Goal: Communication & Community: Connect with others

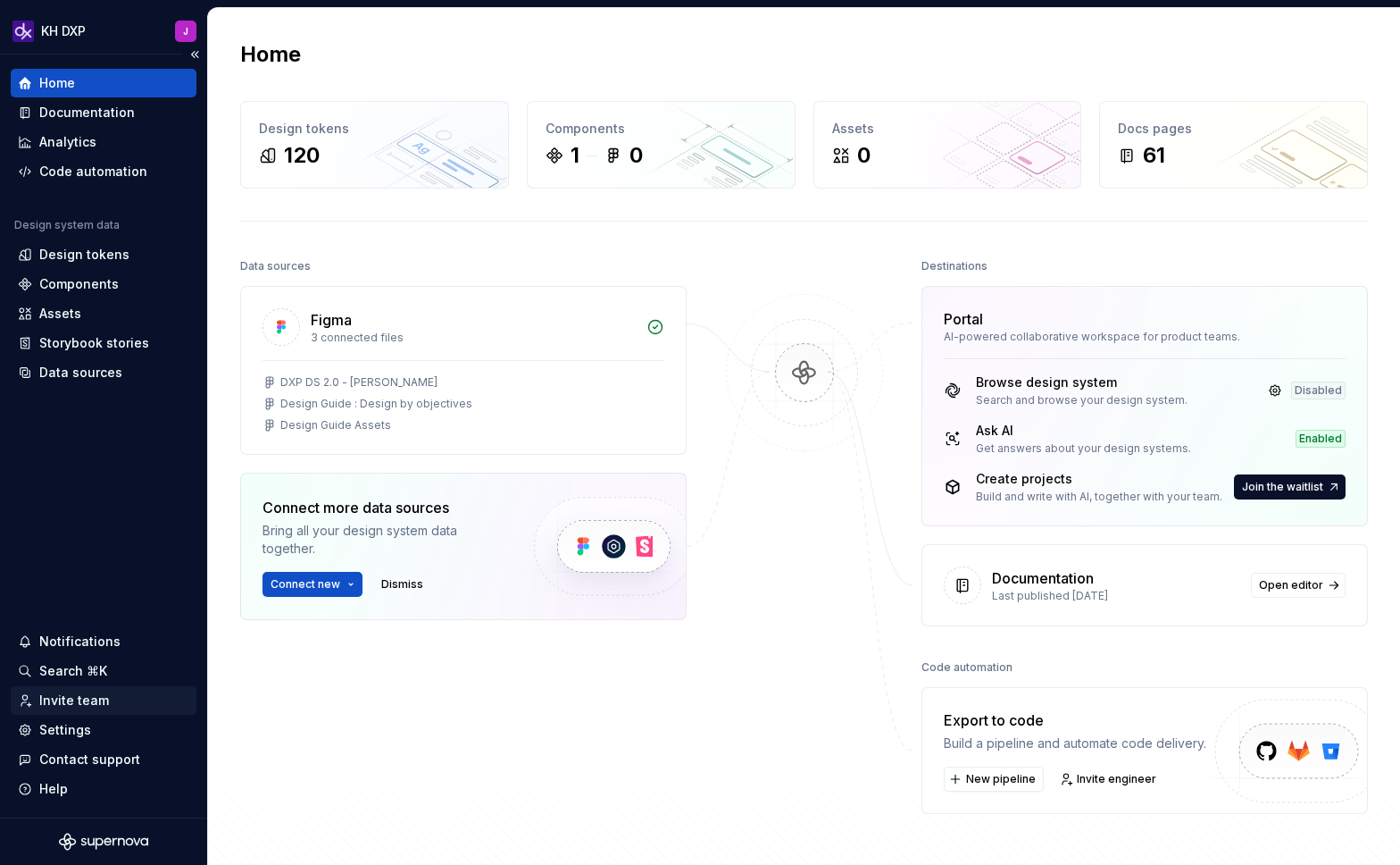
click at [66, 703] on div "Invite team" at bounding box center [74, 700] width 69 height 18
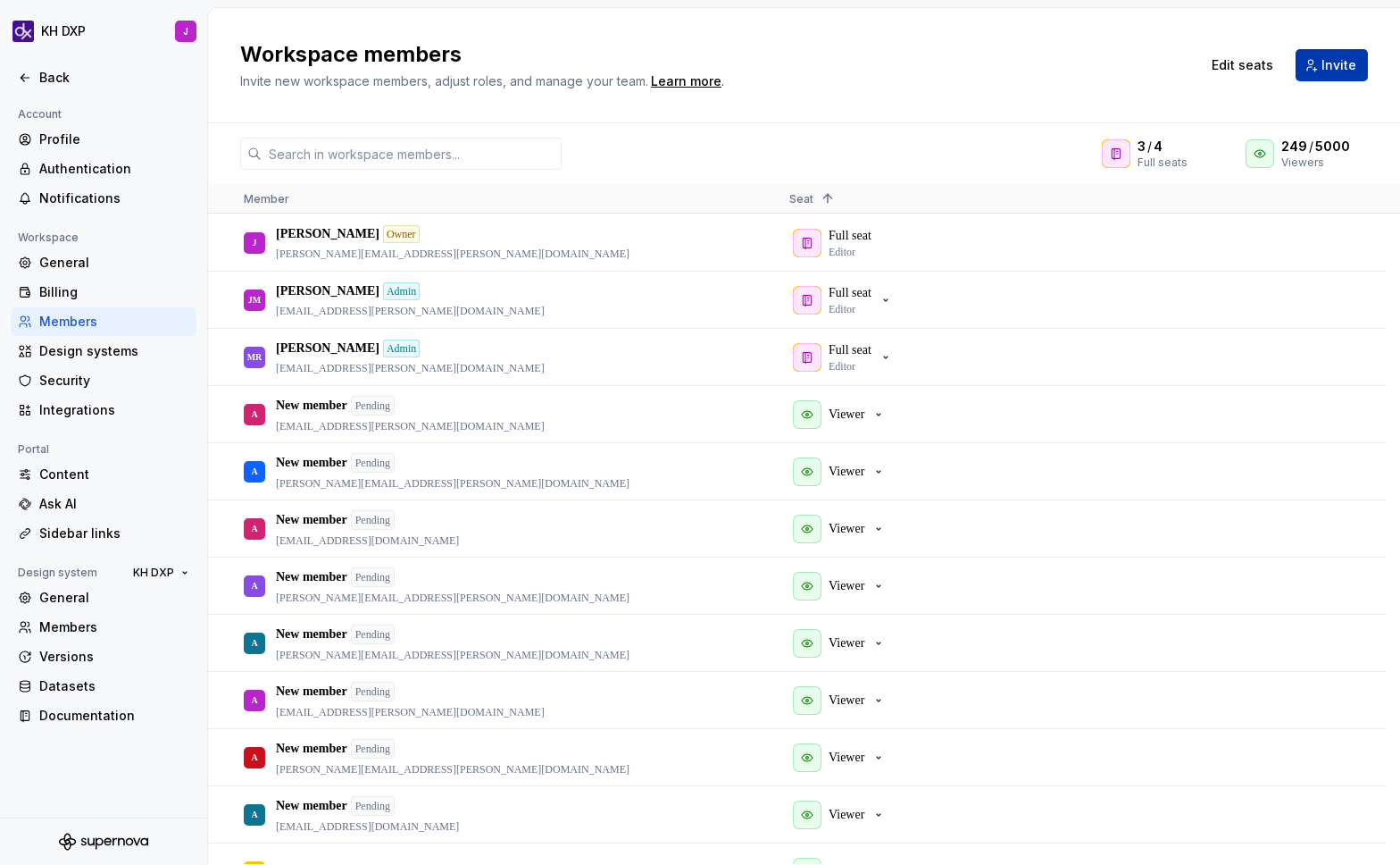
click at [1320, 66] on button "Invite" at bounding box center [1331, 65] width 72 height 32
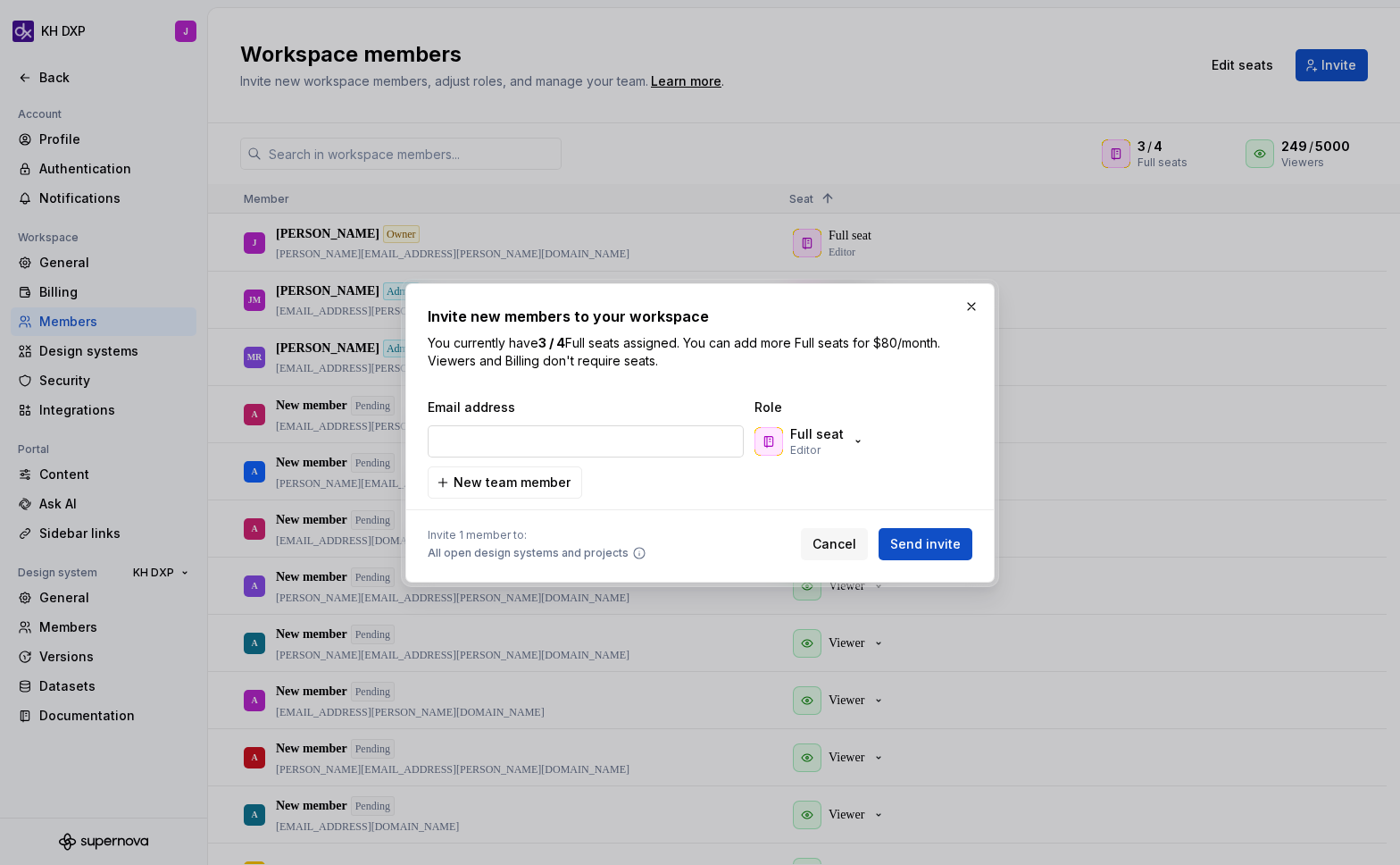
type input "[EMAIL_ADDRESS][PERSON_NAME][DOMAIN_NAME]"
click at [818, 447] on p "Editor" at bounding box center [805, 449] width 30 height 14
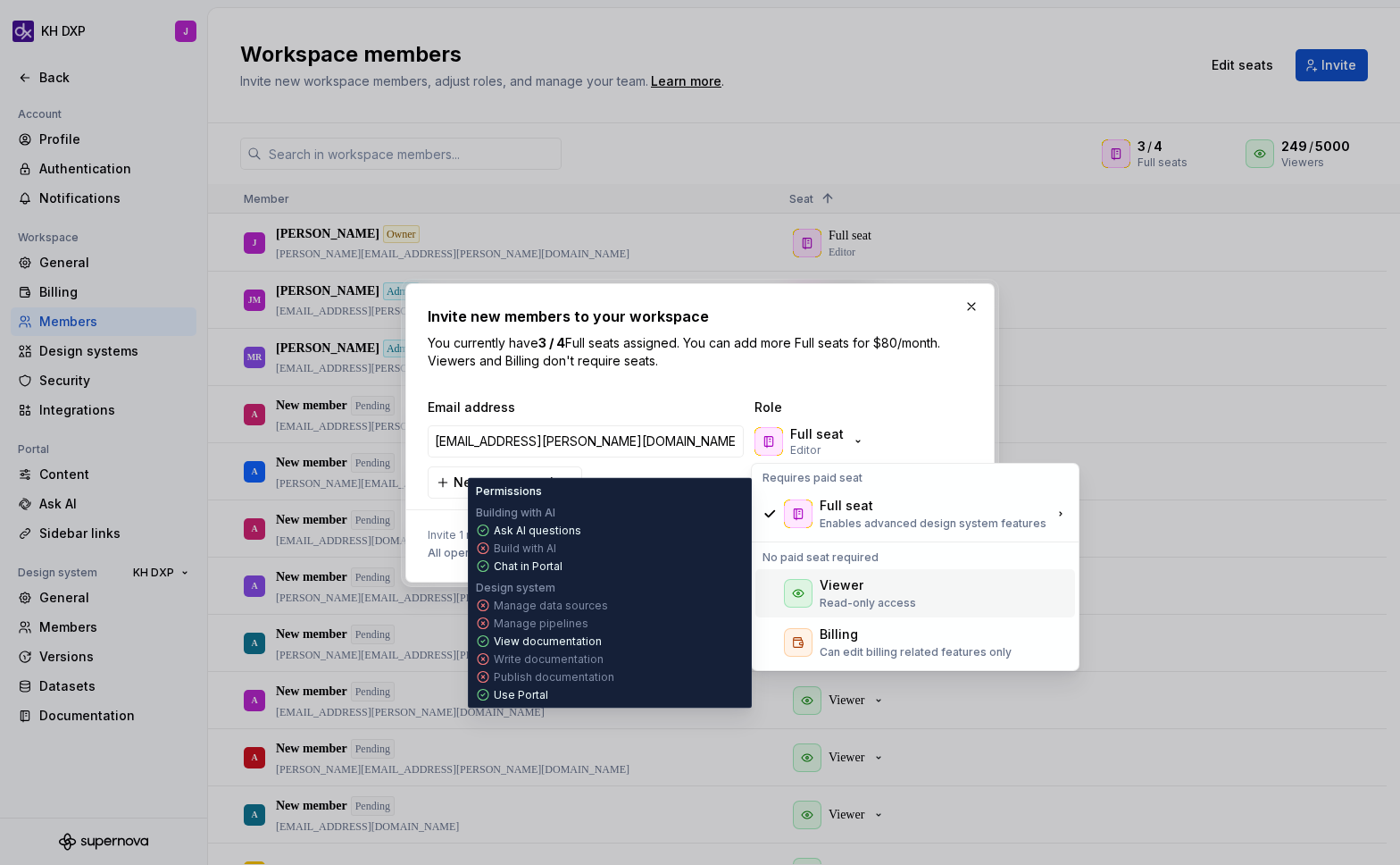
click at [859, 598] on p "Read-only access" at bounding box center [868, 602] width 96 height 14
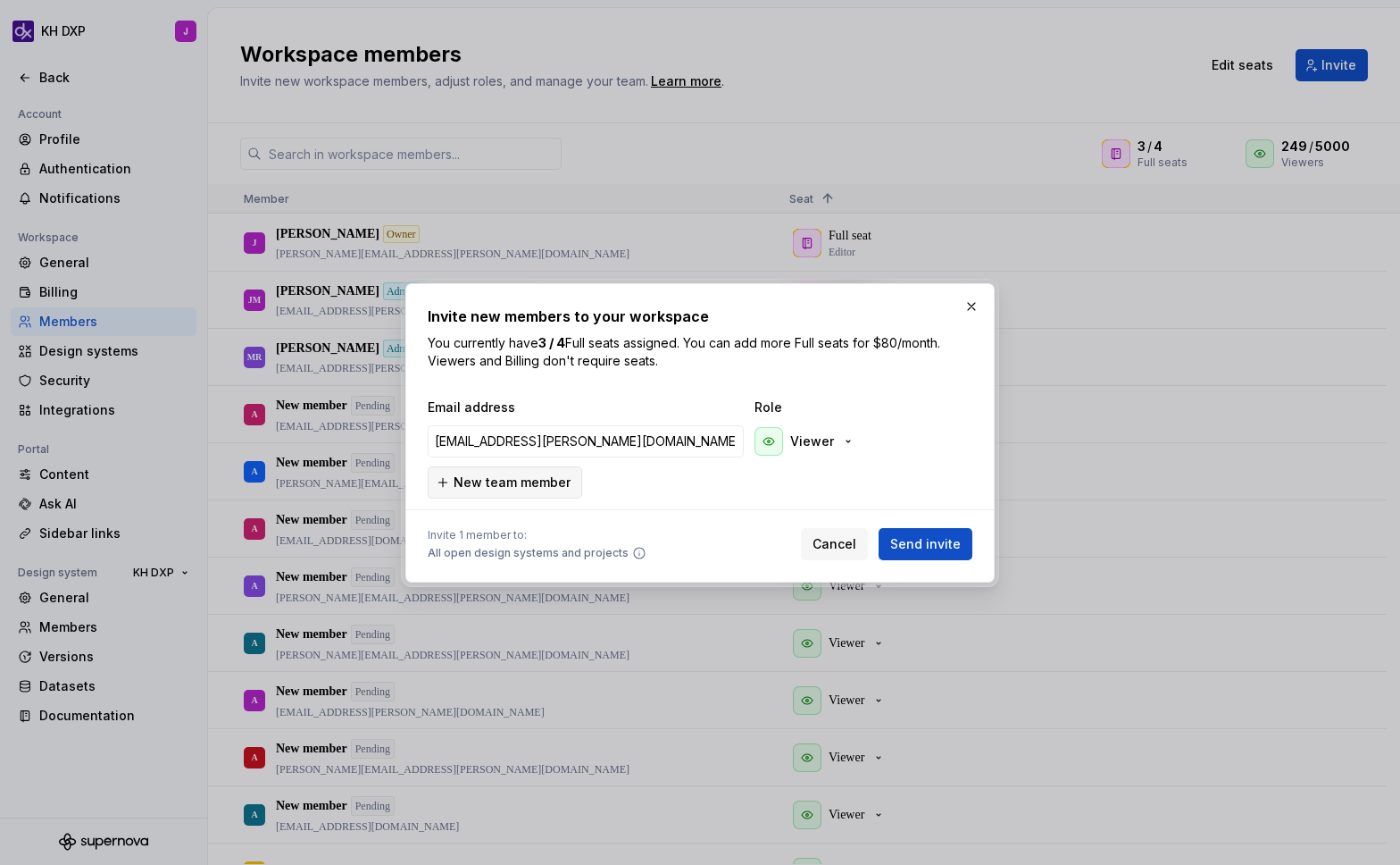
click at [514, 480] on span "New team member" at bounding box center [512, 482] width 117 height 18
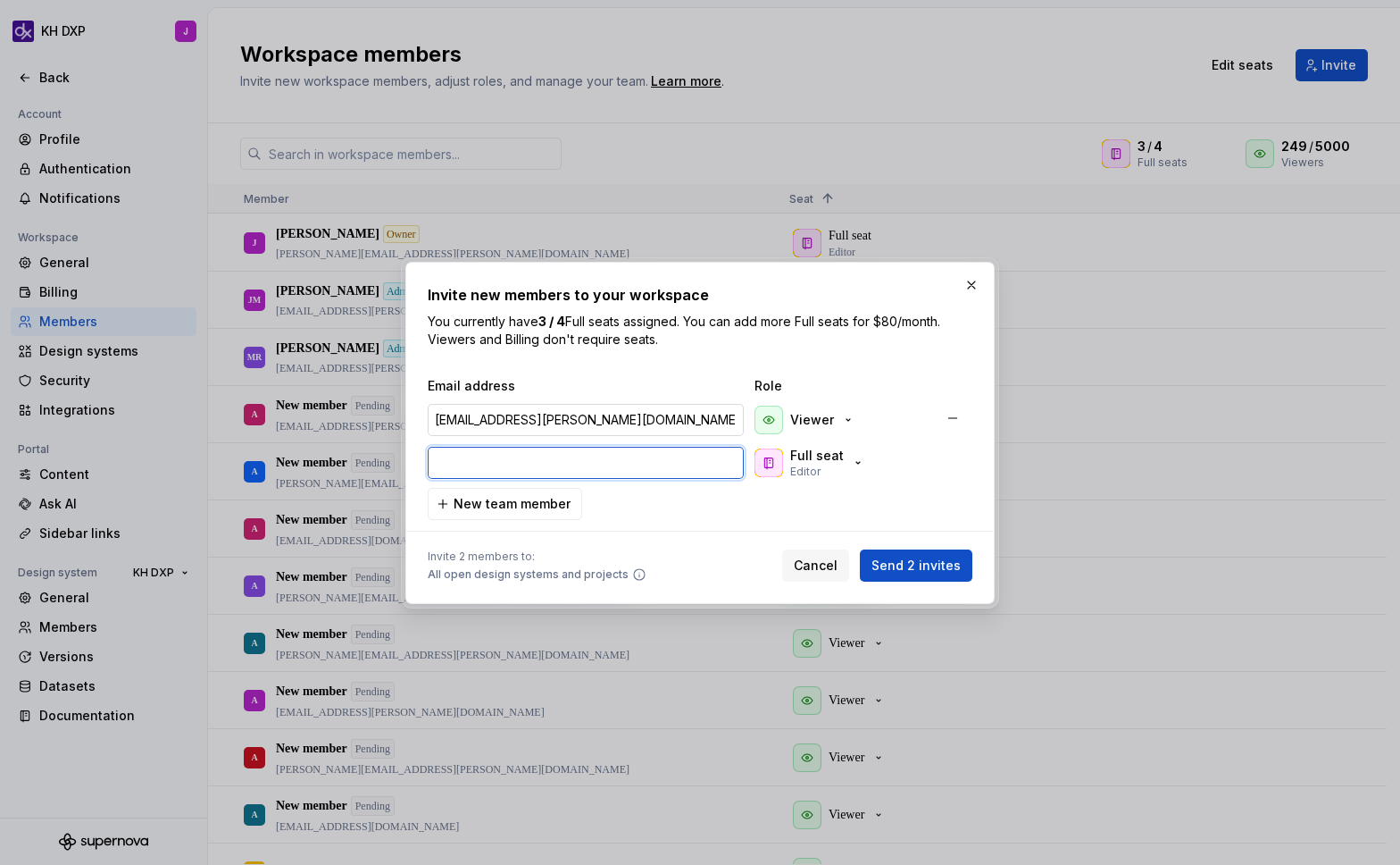
paste input "[PERSON_NAME][EMAIL_ADDRESS][DOMAIN_NAME]"
type input "[PERSON_NAME][EMAIL_ADDRESS][DOMAIN_NAME]"
click at [865, 461] on button "Full seat Editor" at bounding box center [811, 462] width 122 height 36
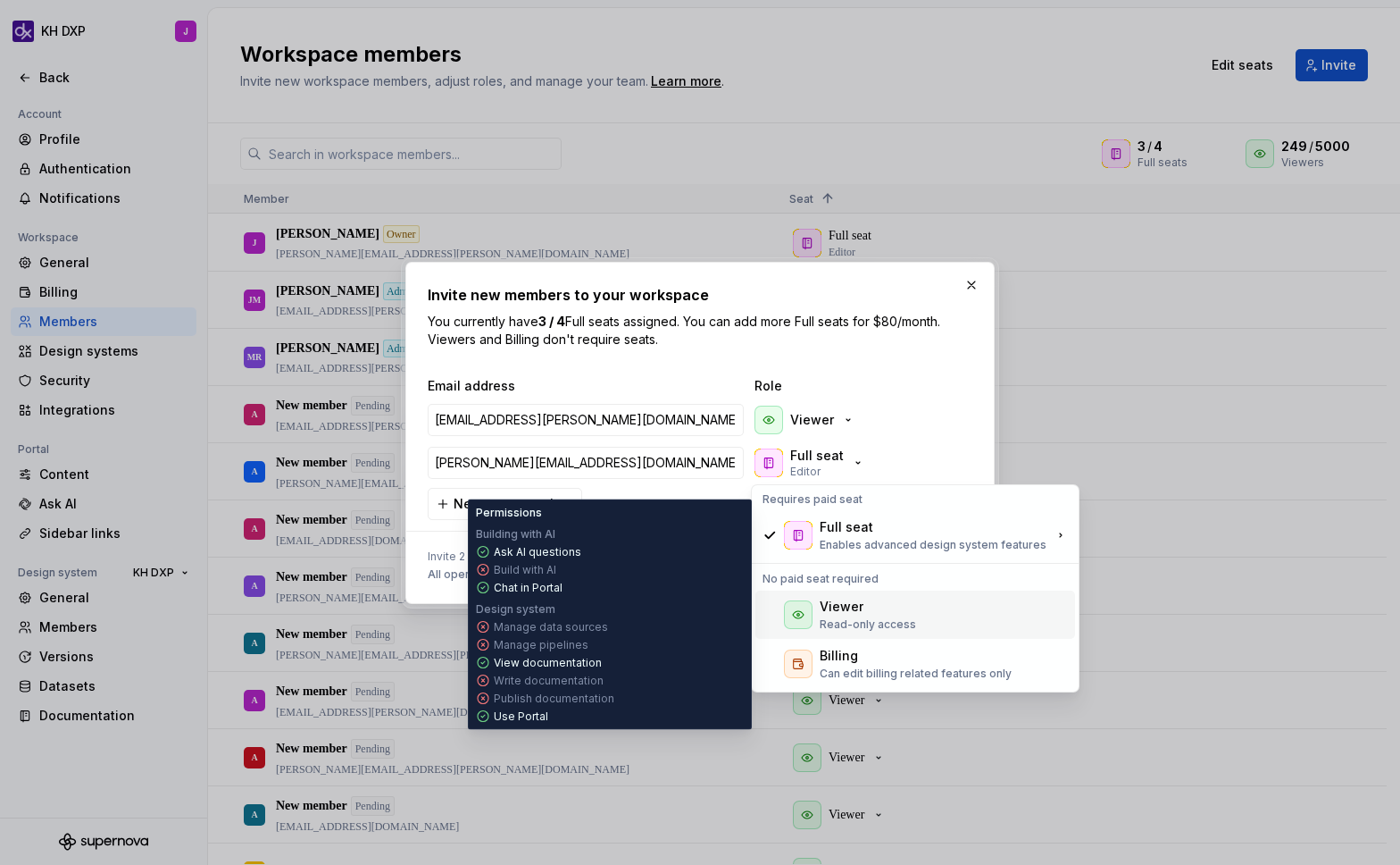
click at [848, 615] on div "Viewer Read-only access" at bounding box center [868, 614] width 96 height 34
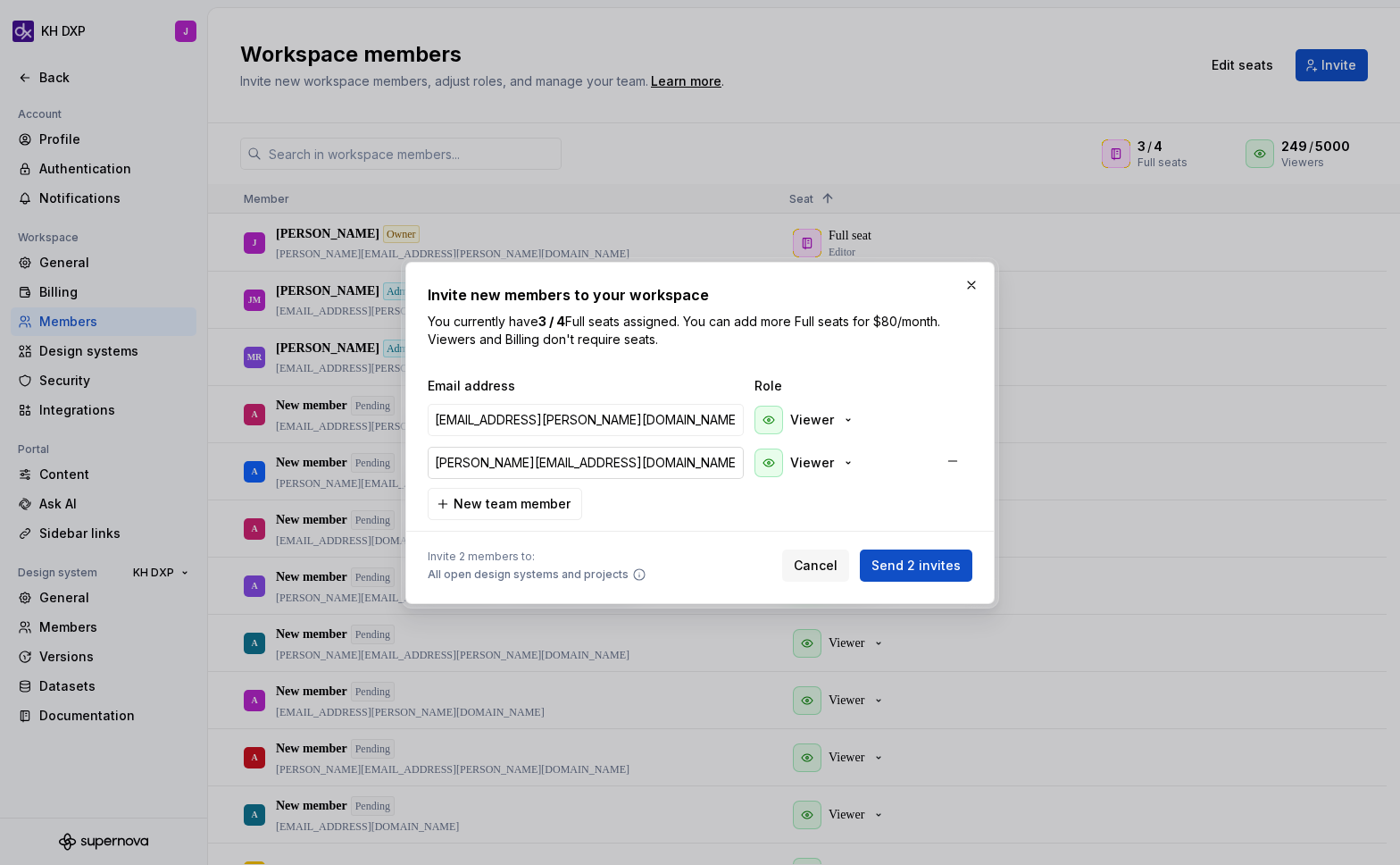
click at [486, 511] on span "New team member" at bounding box center [512, 504] width 117 height 18
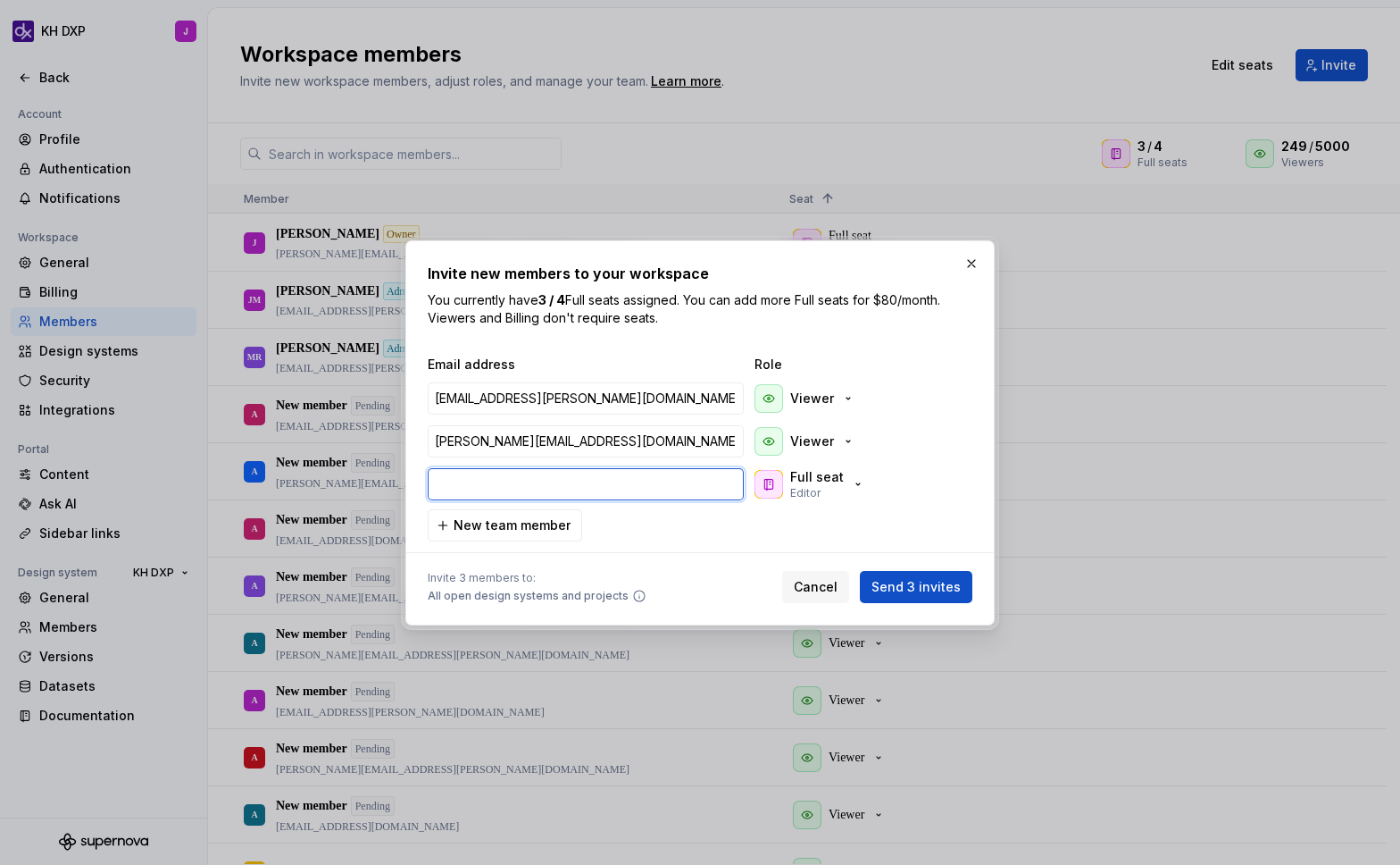
paste input "[PERSON_NAME][EMAIL_ADDRESS][PERSON_NAME][DOMAIN_NAME]"
type input "[PERSON_NAME][EMAIL_ADDRESS][PERSON_NAME][DOMAIN_NAME]"
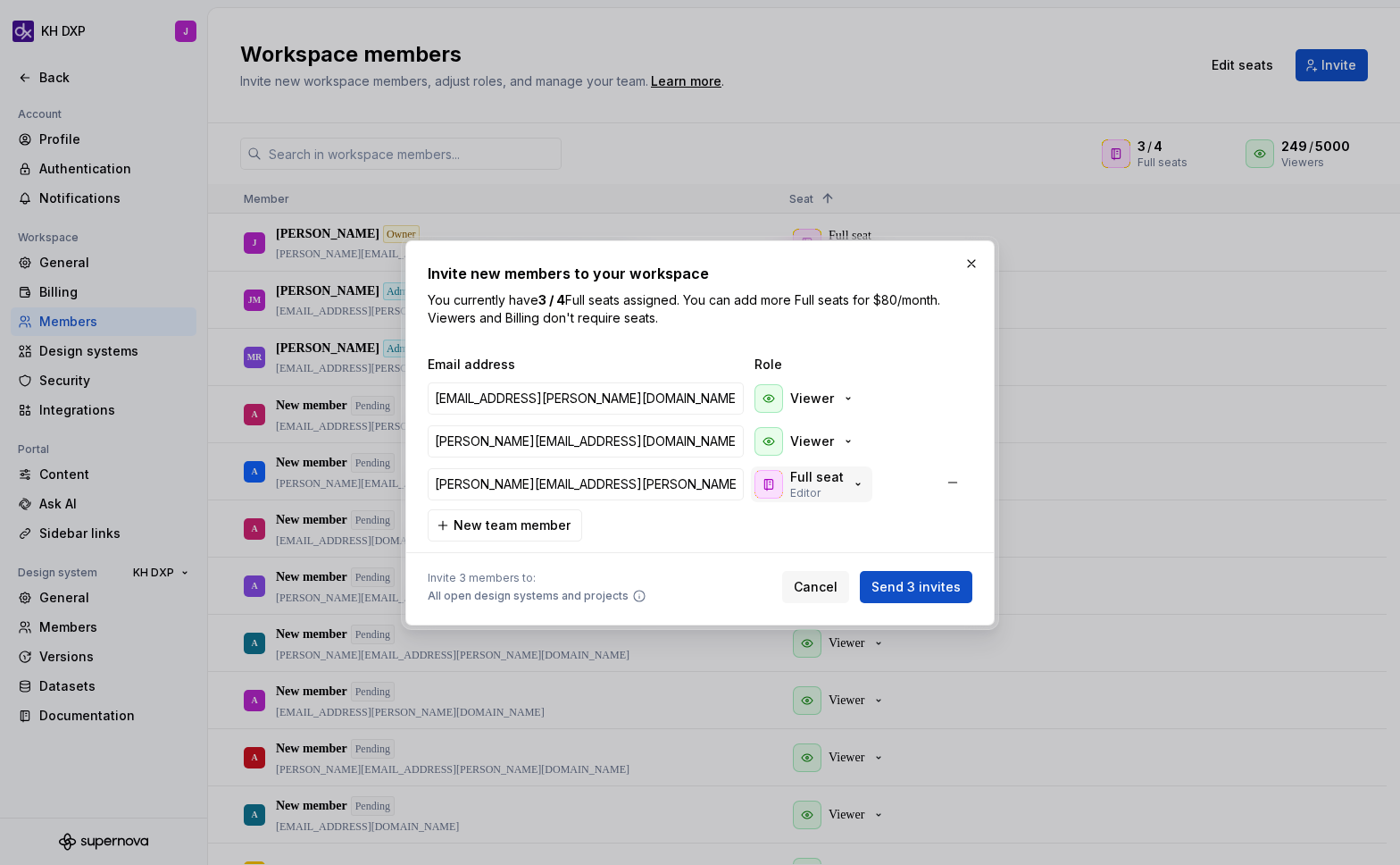
click at [838, 471] on p "Full seat" at bounding box center [816, 476] width 53 height 18
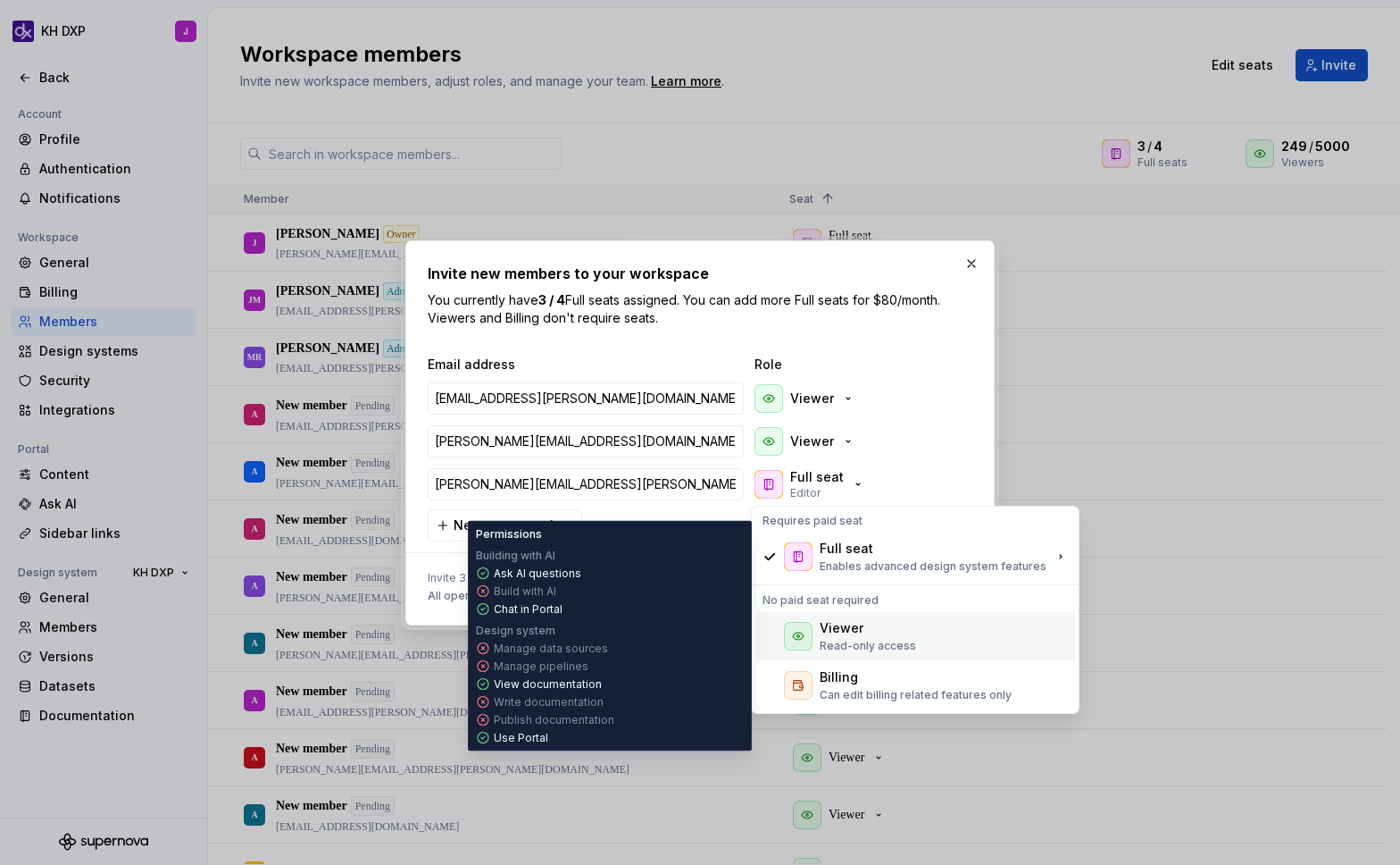
click at [849, 636] on div "Viewer" at bounding box center [841, 627] width 44 height 18
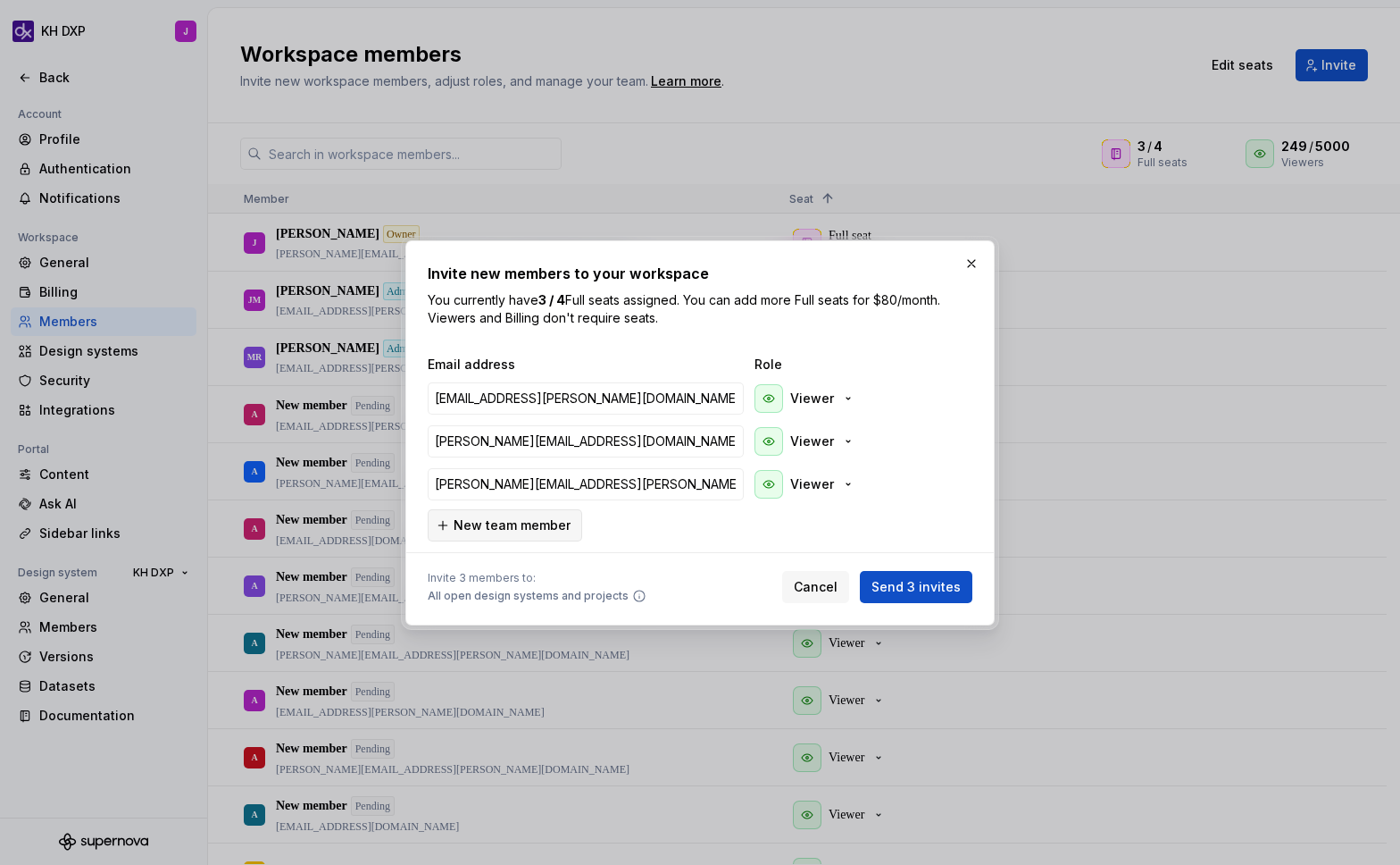
click at [526, 530] on span "New team member" at bounding box center [512, 525] width 117 height 18
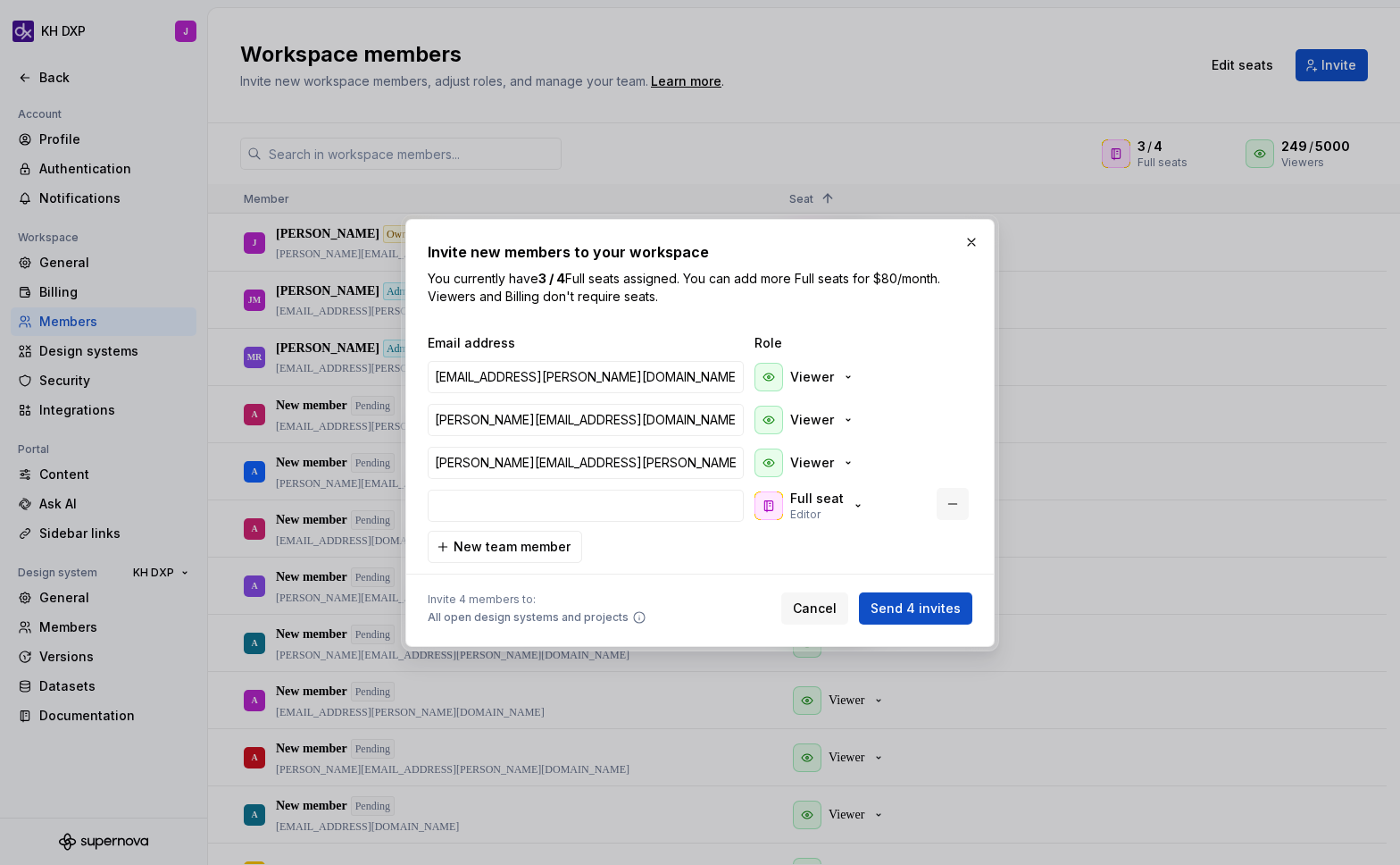
type input "[PERSON_NAME][EMAIL_ADDRESS][PERSON_NAME][DOMAIN_NAME]"
click at [835, 505] on p "Full seat" at bounding box center [816, 498] width 53 height 18
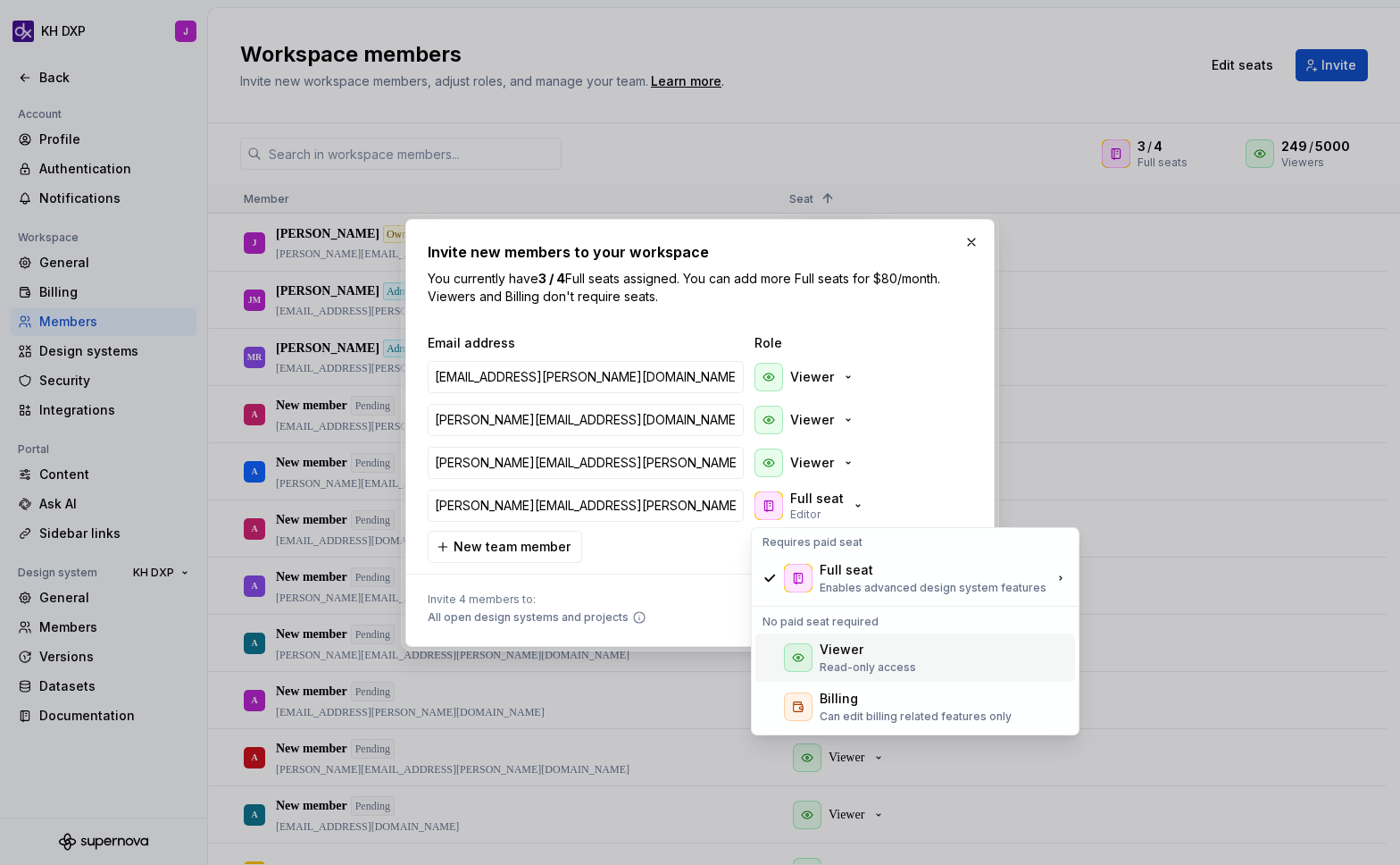
click at [845, 649] on div "Viewer" at bounding box center [841, 649] width 44 height 18
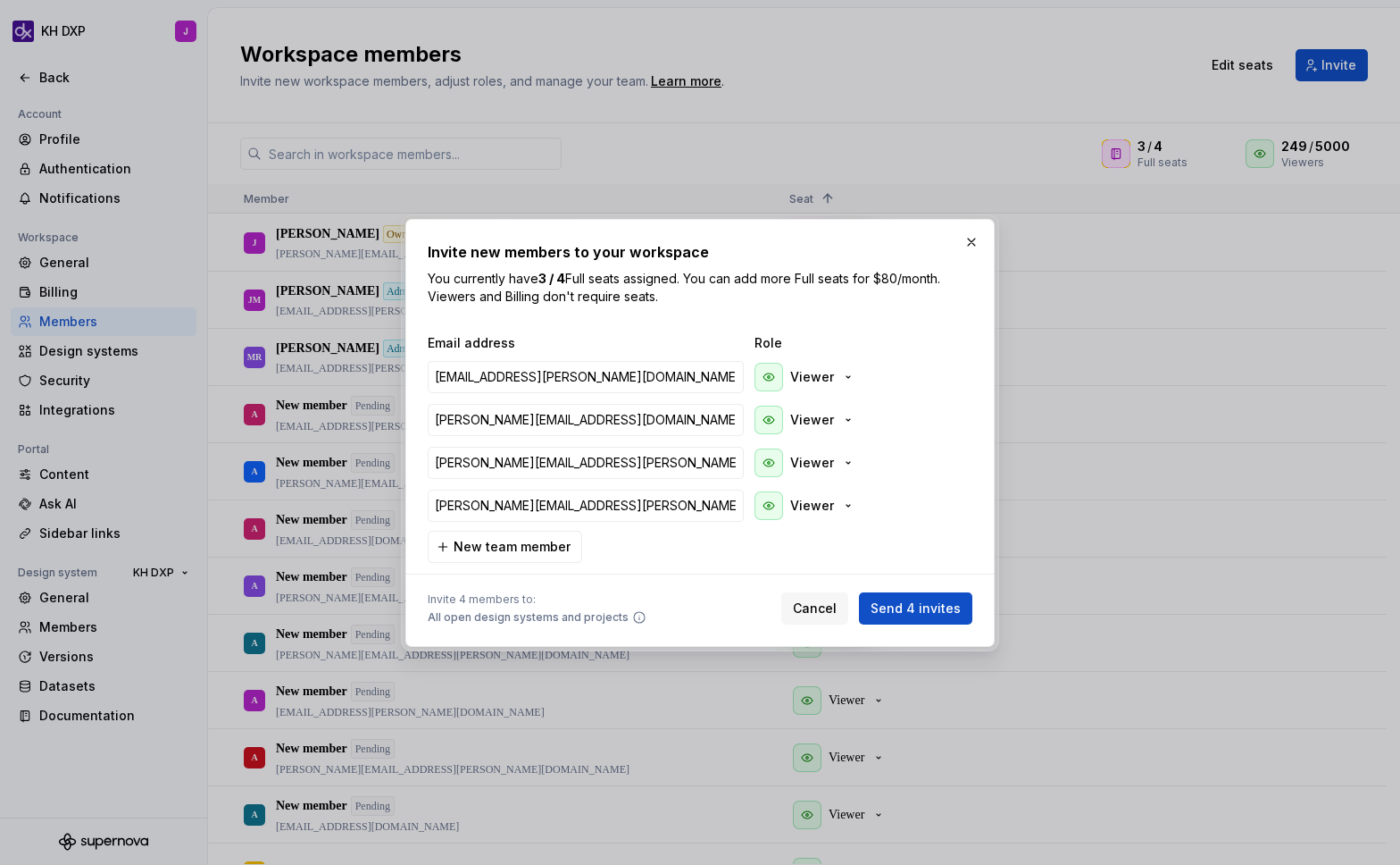
click at [924, 610] on span "Send 4 invites" at bounding box center [915, 608] width 90 height 18
